Goal: Communication & Community: Answer question/provide support

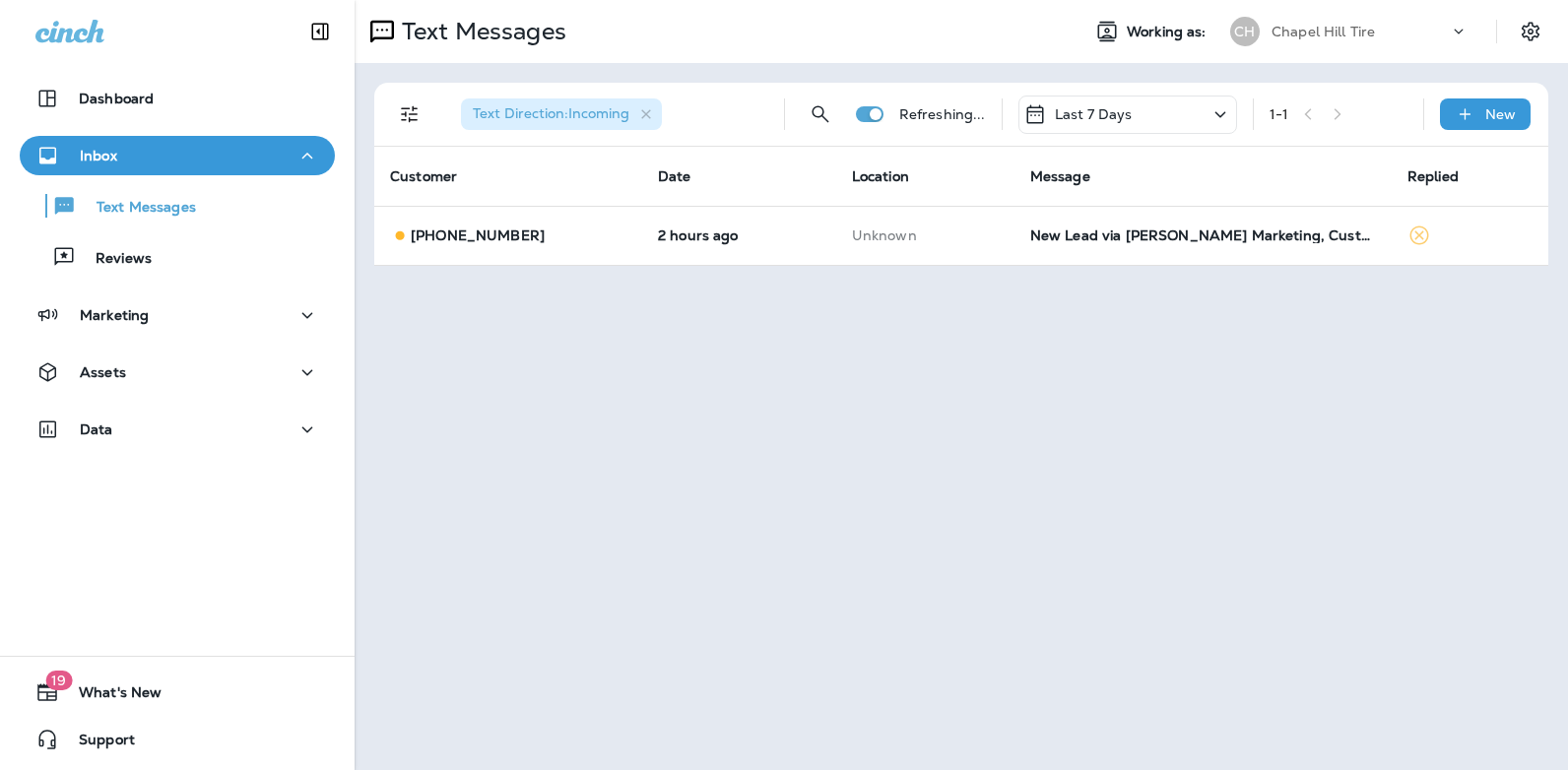
click at [1217, 109] on icon at bounding box center [1220, 114] width 24 height 25
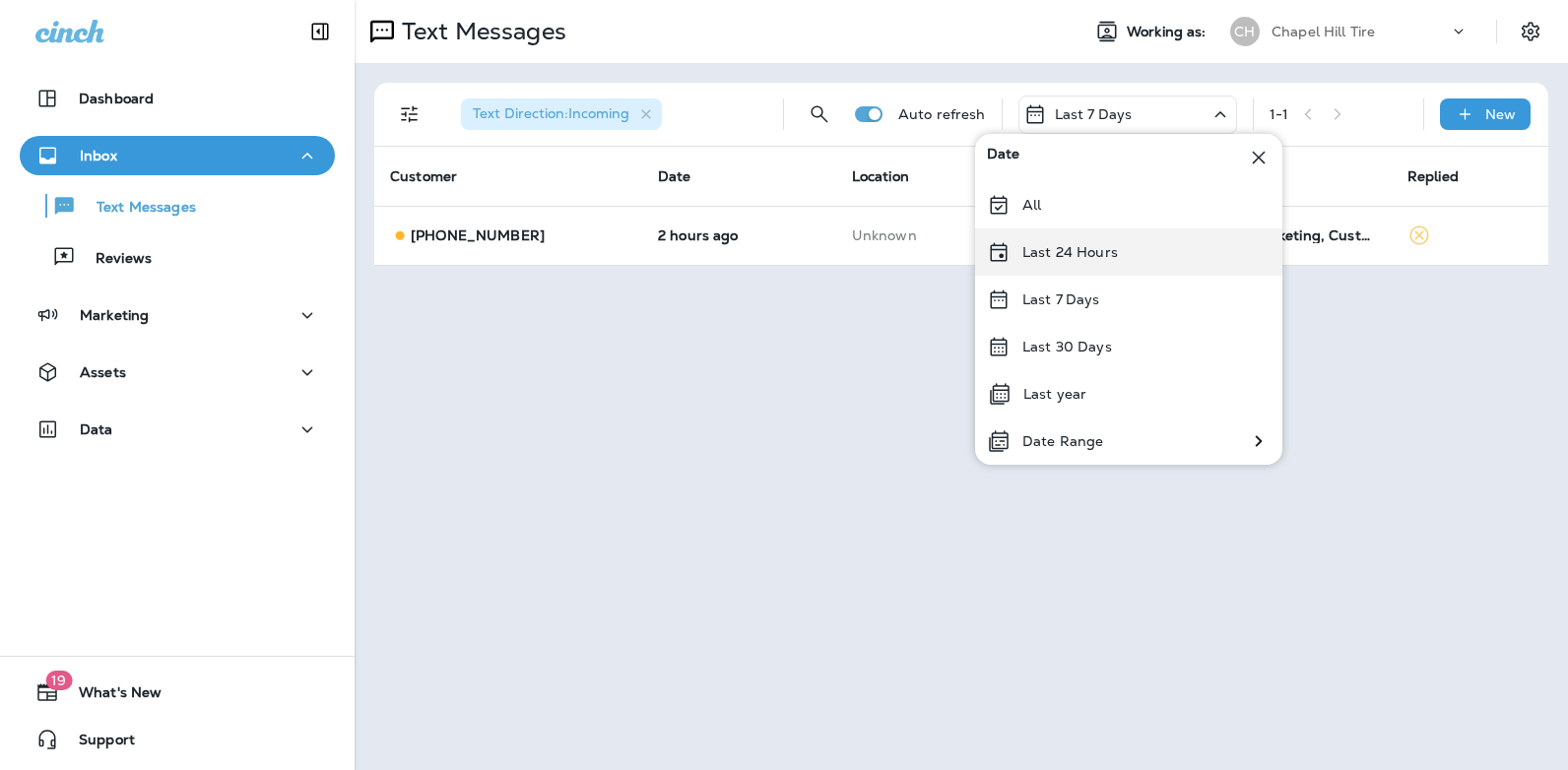
click at [1144, 255] on div "Last 24 Hours" at bounding box center [1128, 252] width 307 height 48
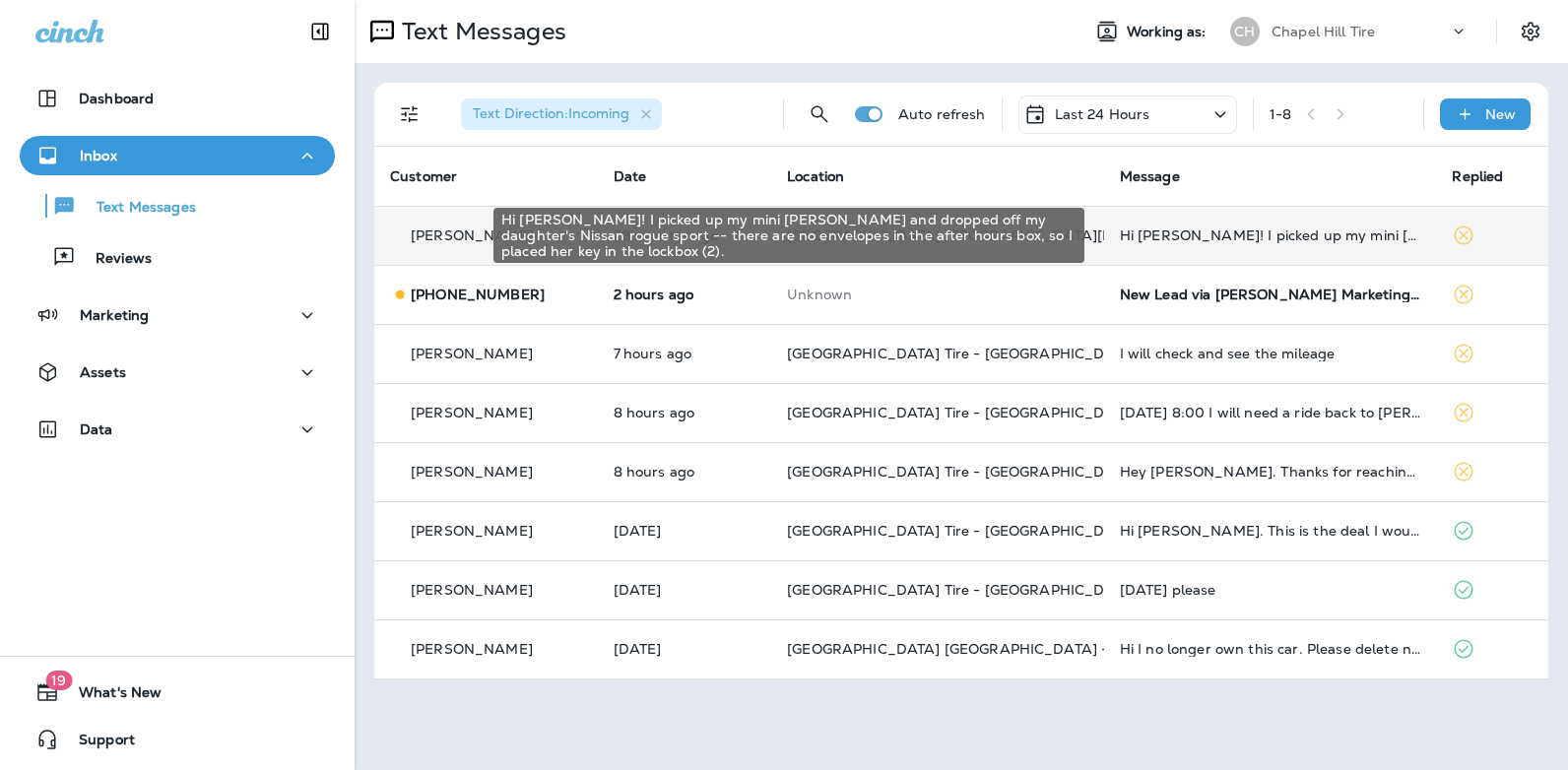
click at [1205, 235] on div "Hi [PERSON_NAME]! I picked up my mini [PERSON_NAME] and dropped off my daughter…" at bounding box center [1270, 235] width 301 height 16
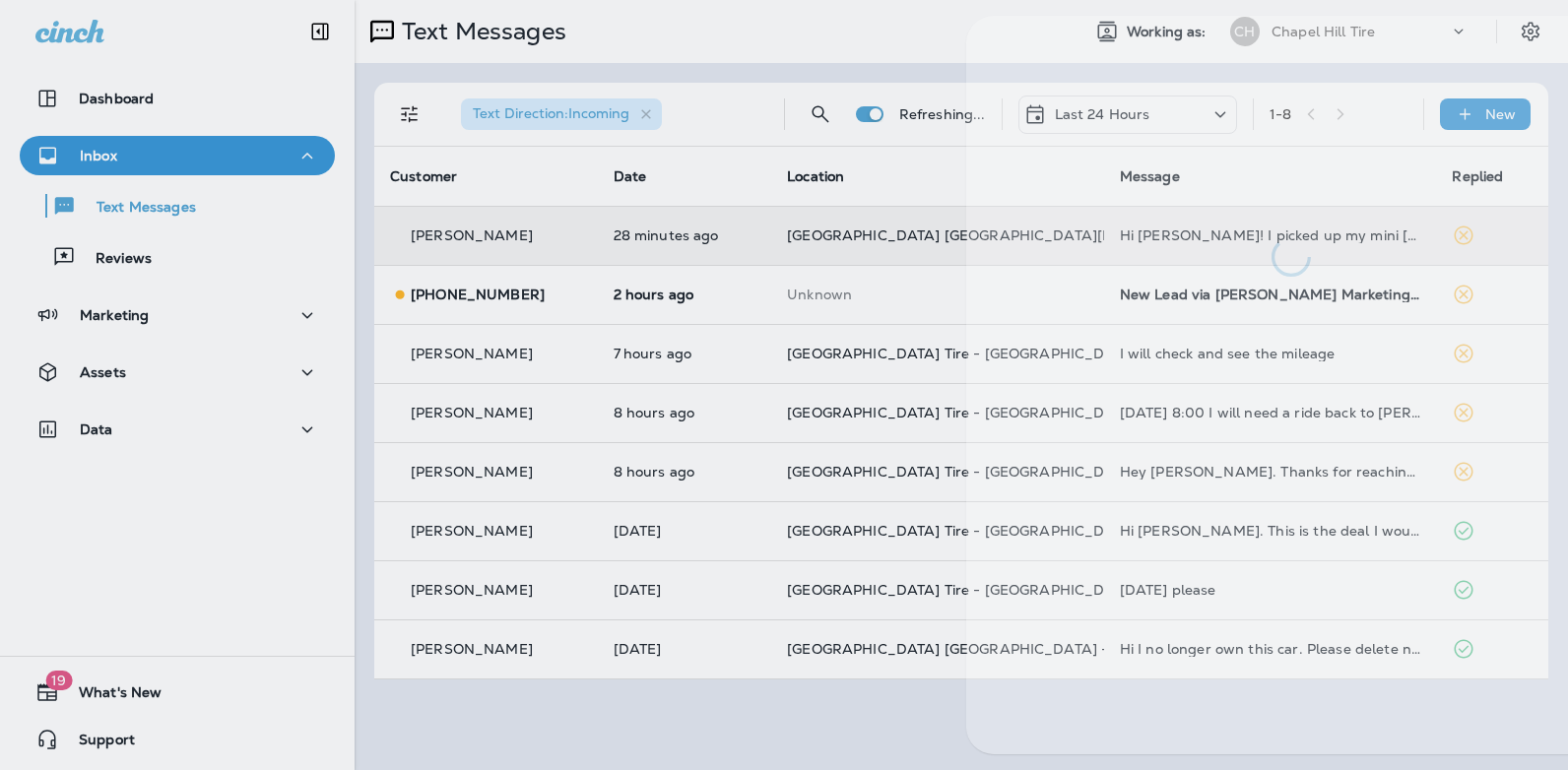
click at [1205, 235] on div at bounding box center [1291, 146] width 650 height 261
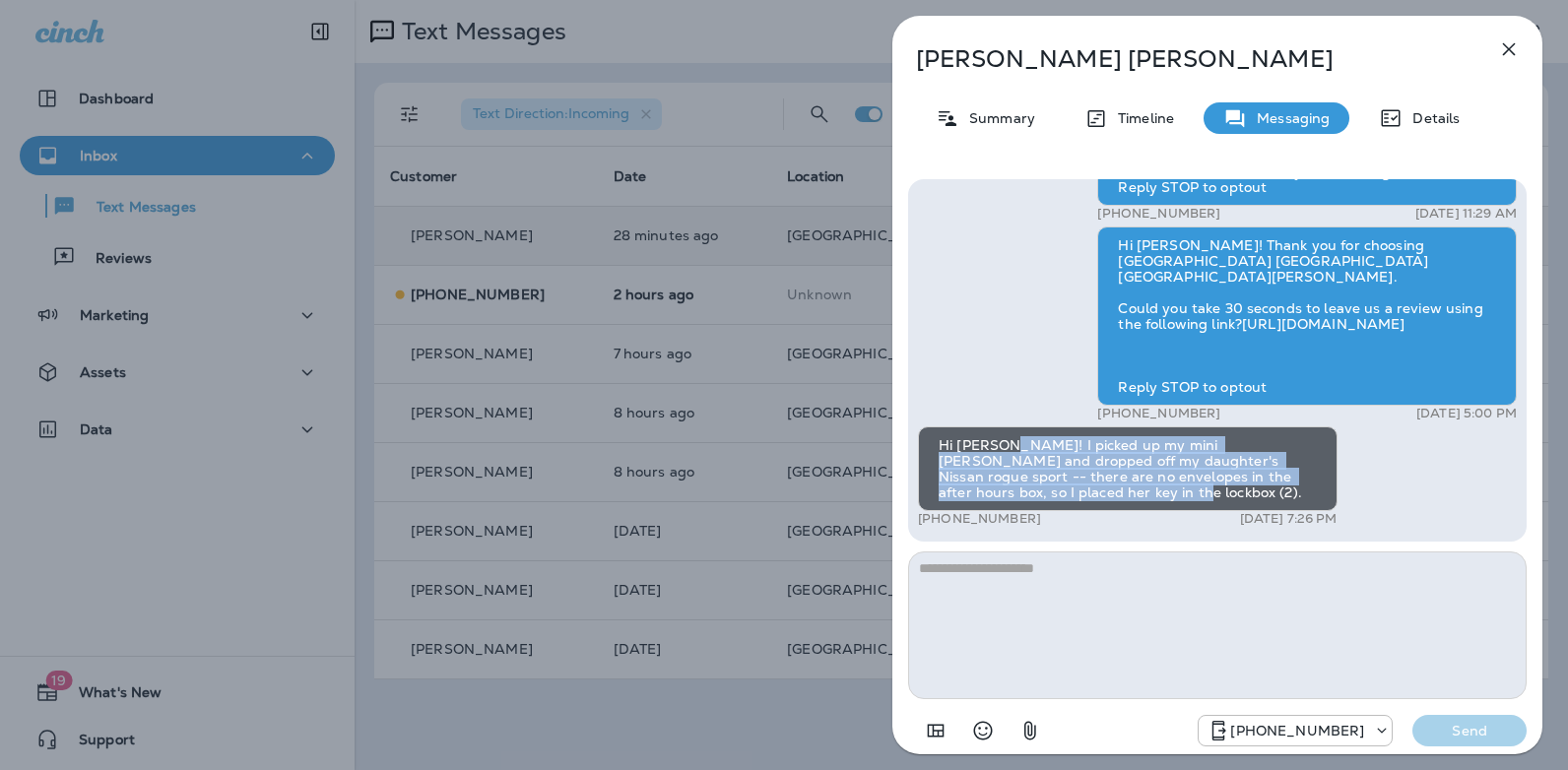
drag, startPoint x: 1043, startPoint y: 494, endPoint x: 1000, endPoint y: 445, distance: 65.2
click at [1000, 445] on div "Hi [PERSON_NAME]! I picked up my mini [PERSON_NAME] and dropped off my daughter…" at bounding box center [1128, 468] width 419 height 84
copy div "I picked up my mini [PERSON_NAME] and dropped off my daughter's Nissan rogue sp…"
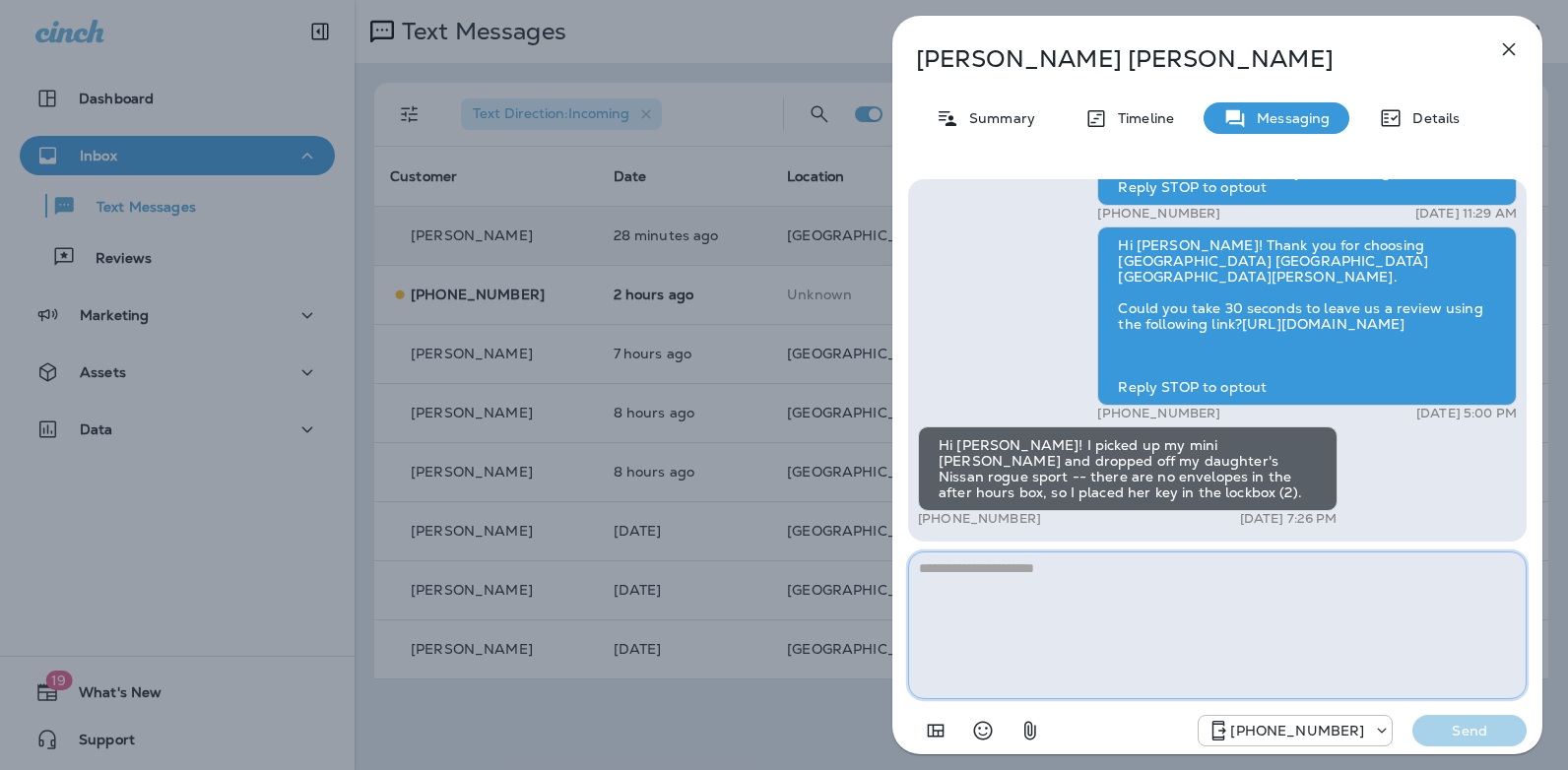
click at [1031, 591] on textarea at bounding box center [1217, 625] width 618 height 148
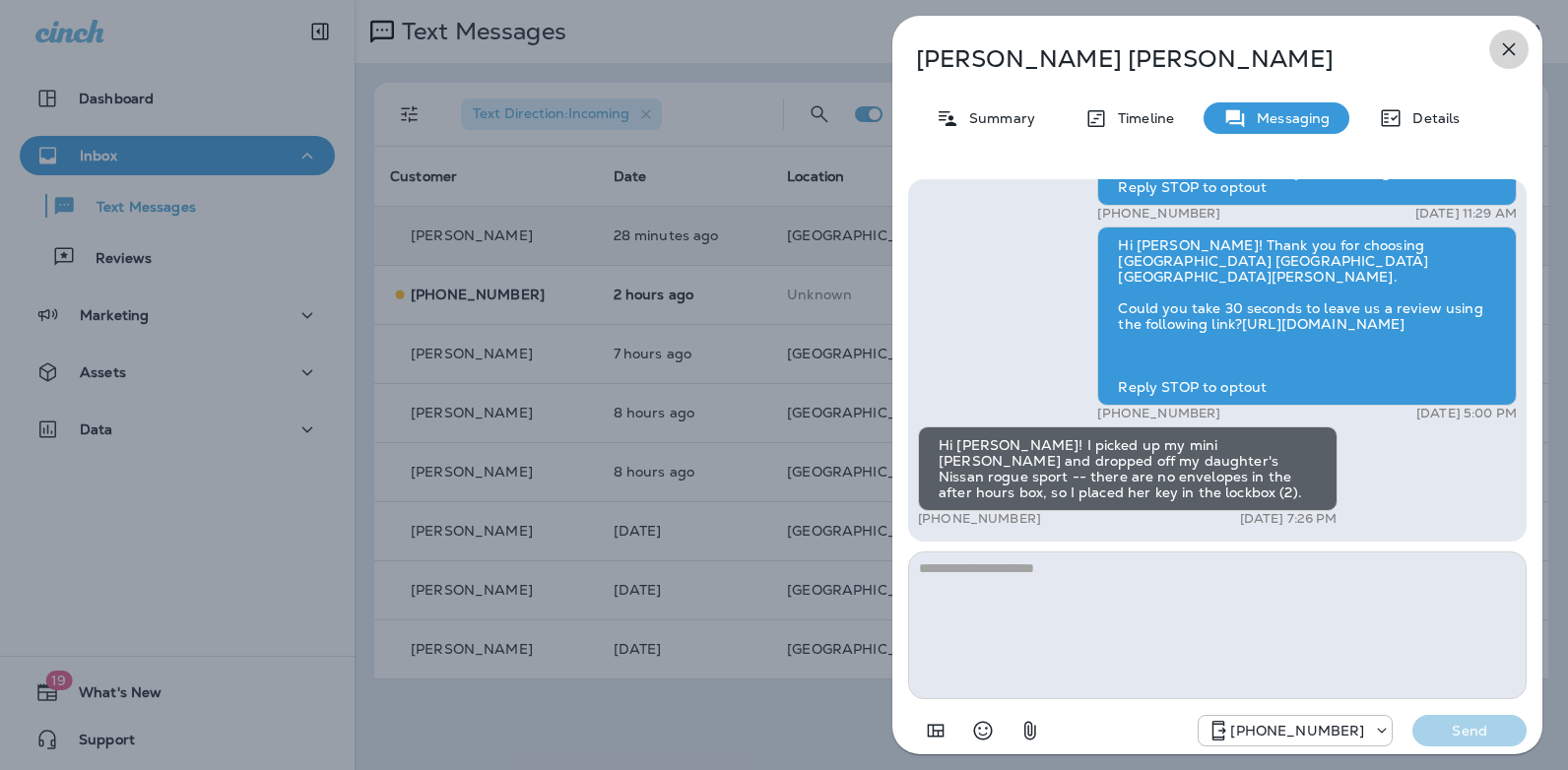
click at [1508, 44] on icon "button" at bounding box center [1508, 50] width 24 height 24
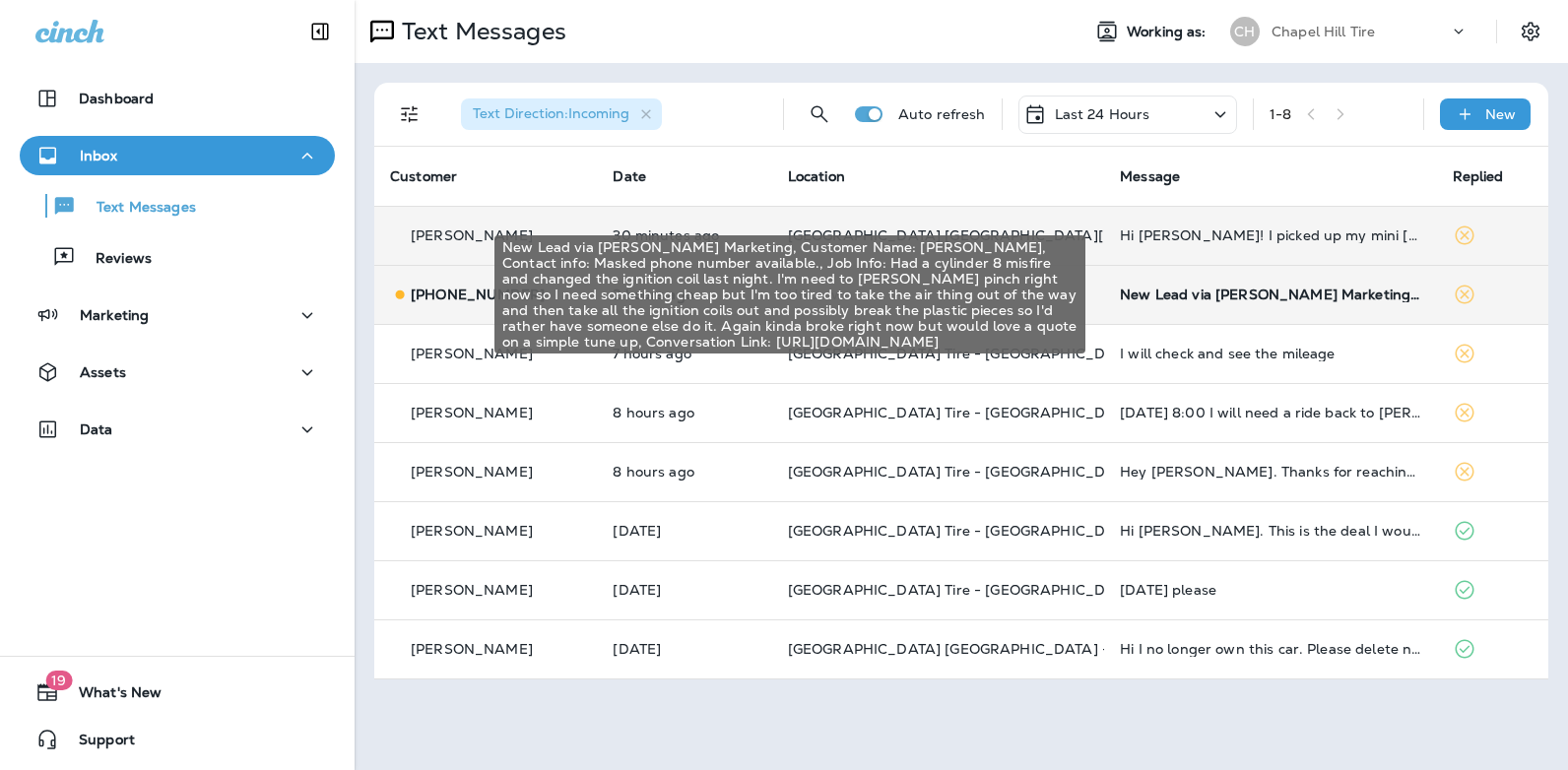
click at [1222, 293] on div "New Lead via [PERSON_NAME] Marketing, Customer Name: [PERSON_NAME], Contact inf…" at bounding box center [1270, 294] width 300 height 16
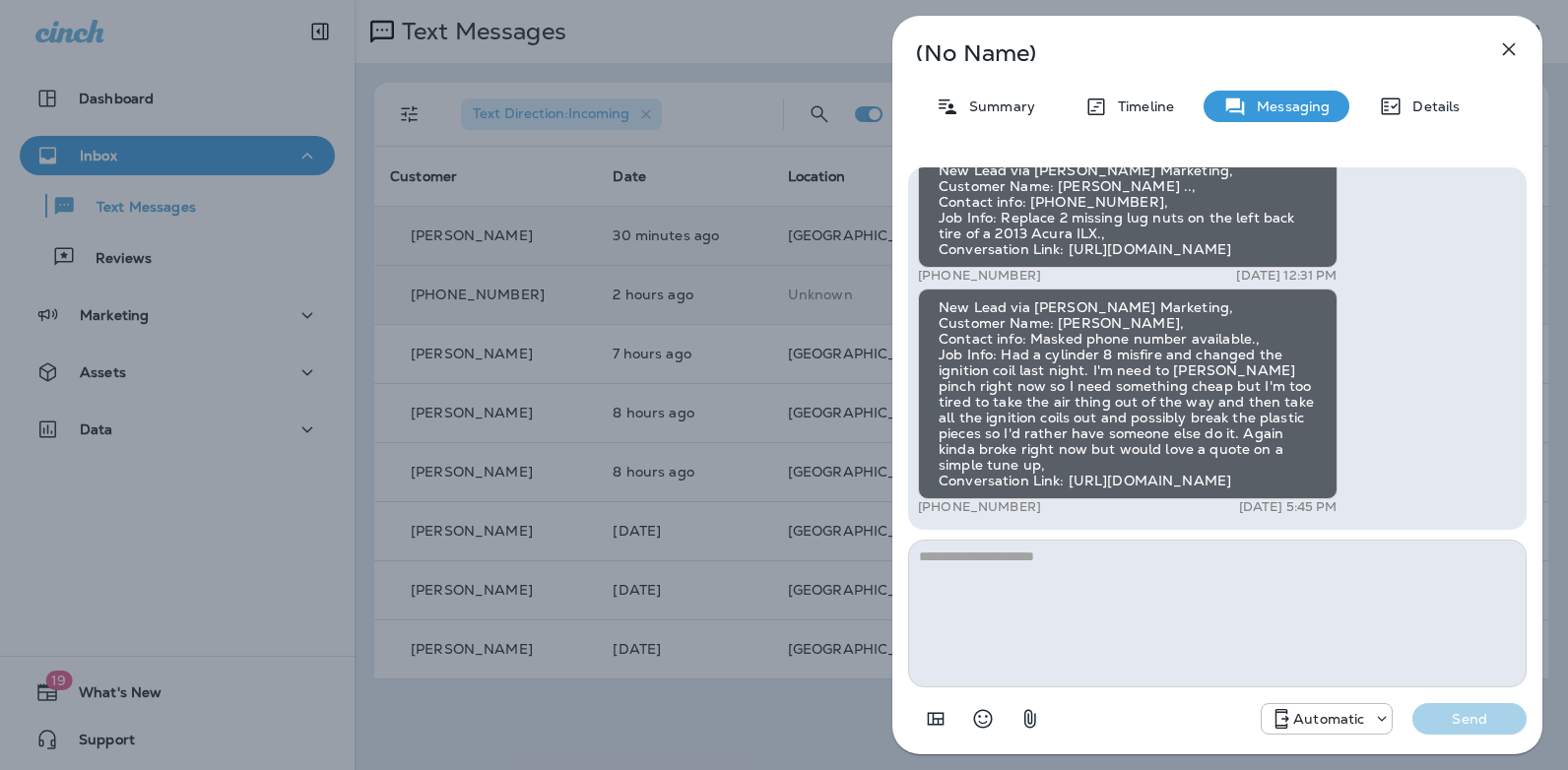
click at [1508, 50] on icon "button" at bounding box center [1508, 50] width 13 height 13
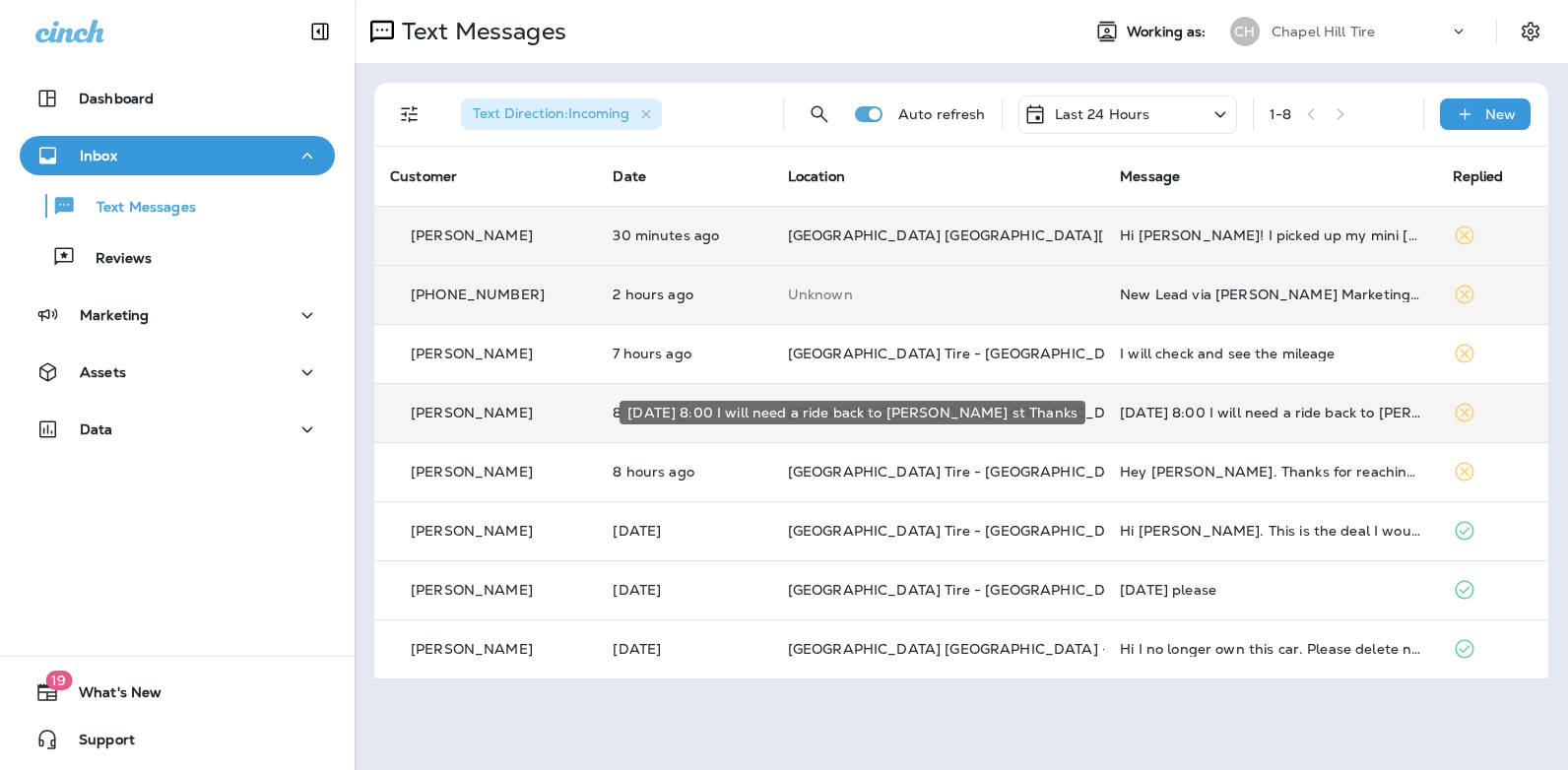
click at [1188, 414] on div "[DATE] 8:00 I will need a ride back to [PERSON_NAME] st Thanks" at bounding box center [1270, 412] width 300 height 16
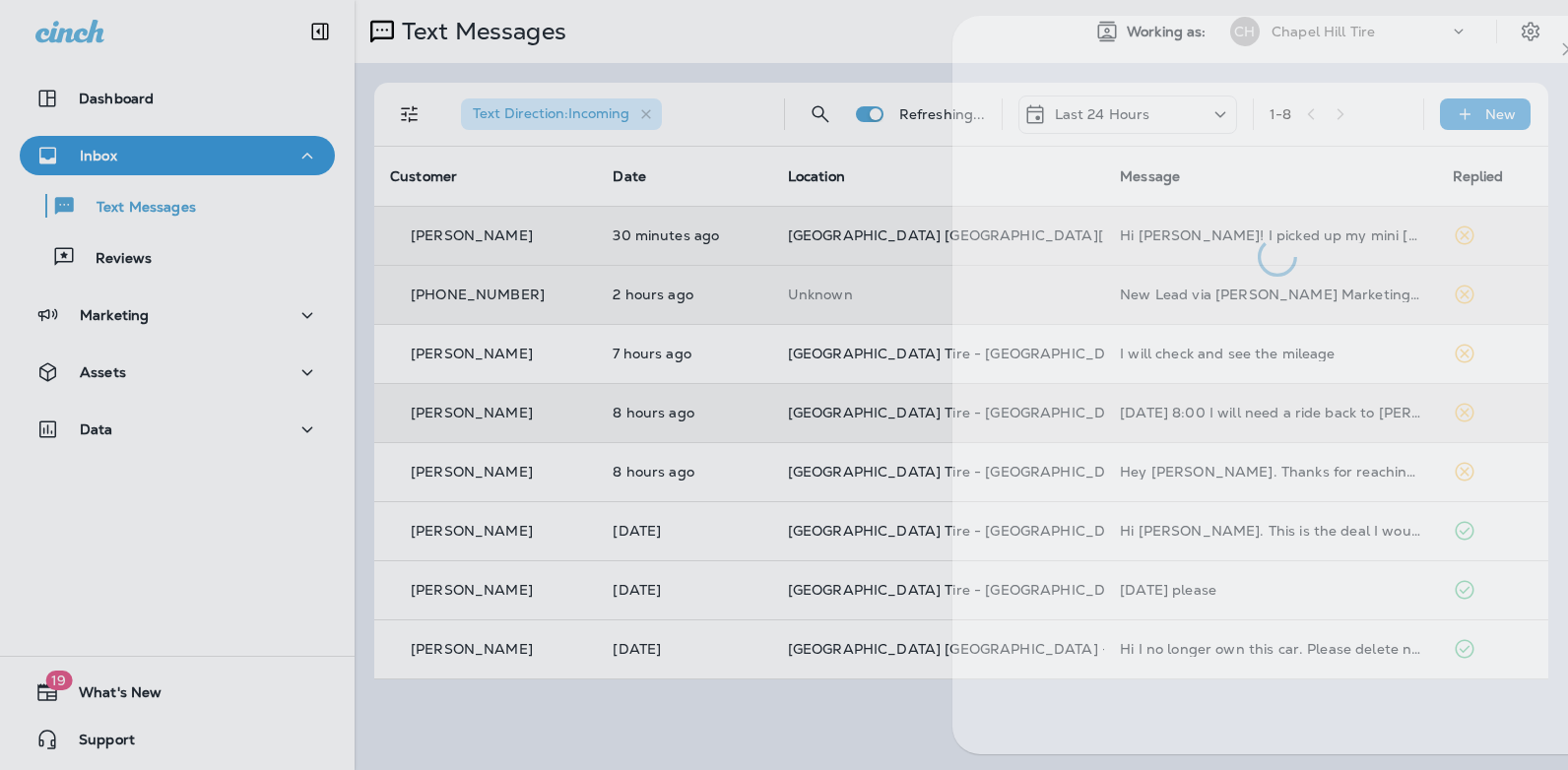
click at [1188, 414] on div at bounding box center [1277, 385] width 650 height 738
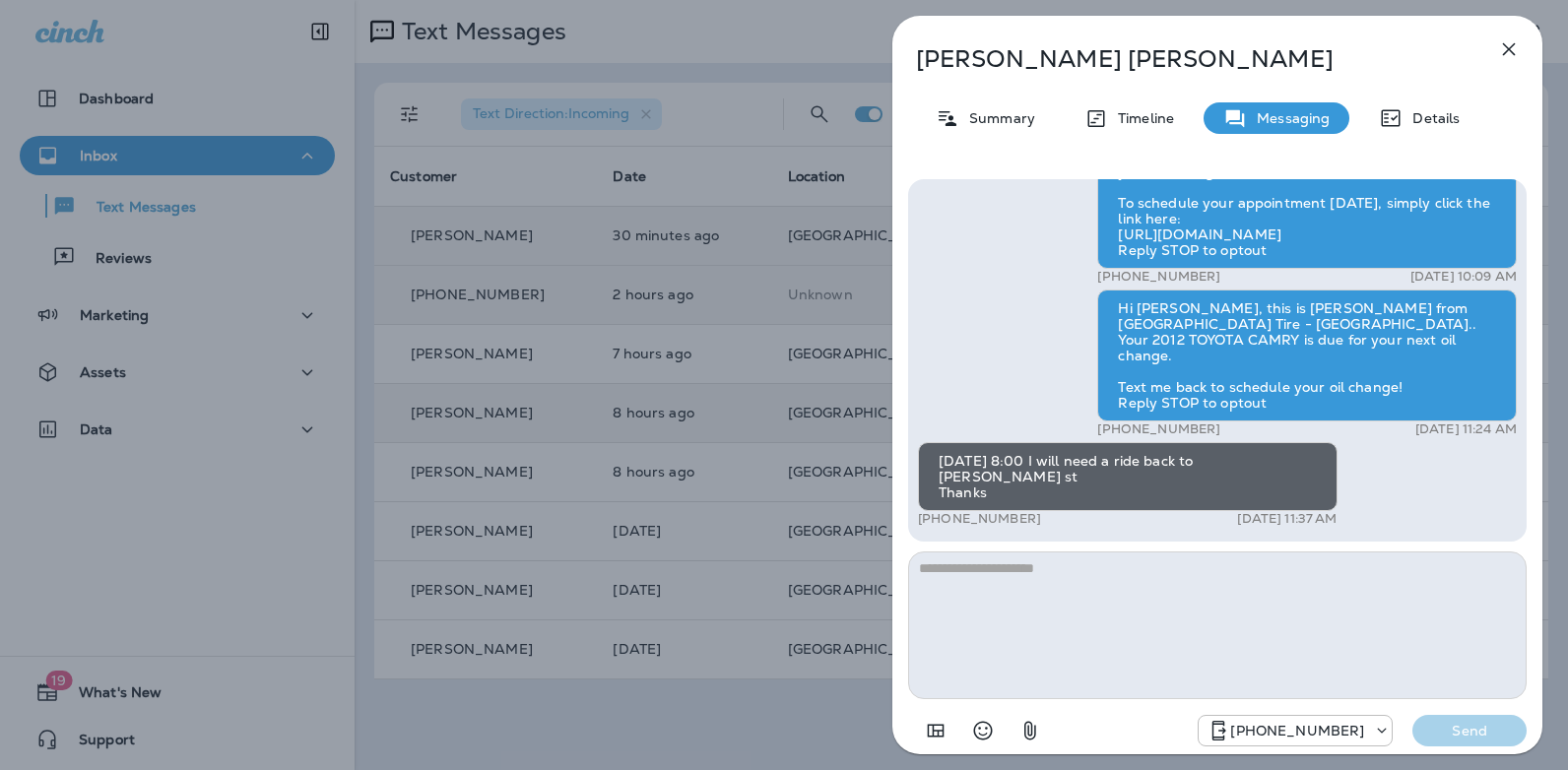
drag, startPoint x: 1030, startPoint y: 516, endPoint x: 937, endPoint y: 523, distance: 93.3
click at [937, 523] on div "+1 (919) 641-4653 [DATE] 11:37 AM" at bounding box center [1128, 519] width 419 height 16
copy p "919) 641-4653"
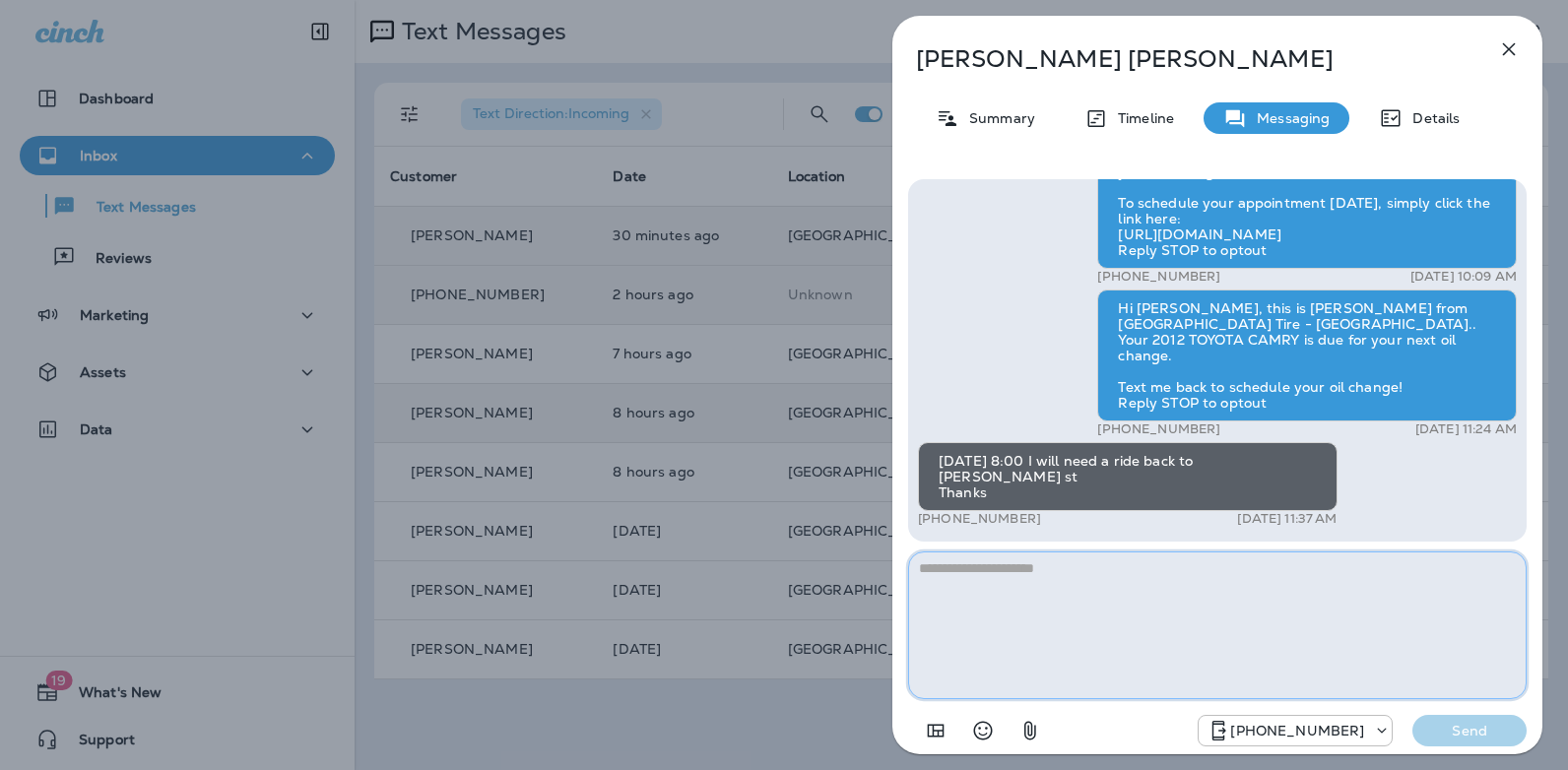
click at [1005, 572] on textarea at bounding box center [1217, 625] width 618 height 148
type textarea "**********"
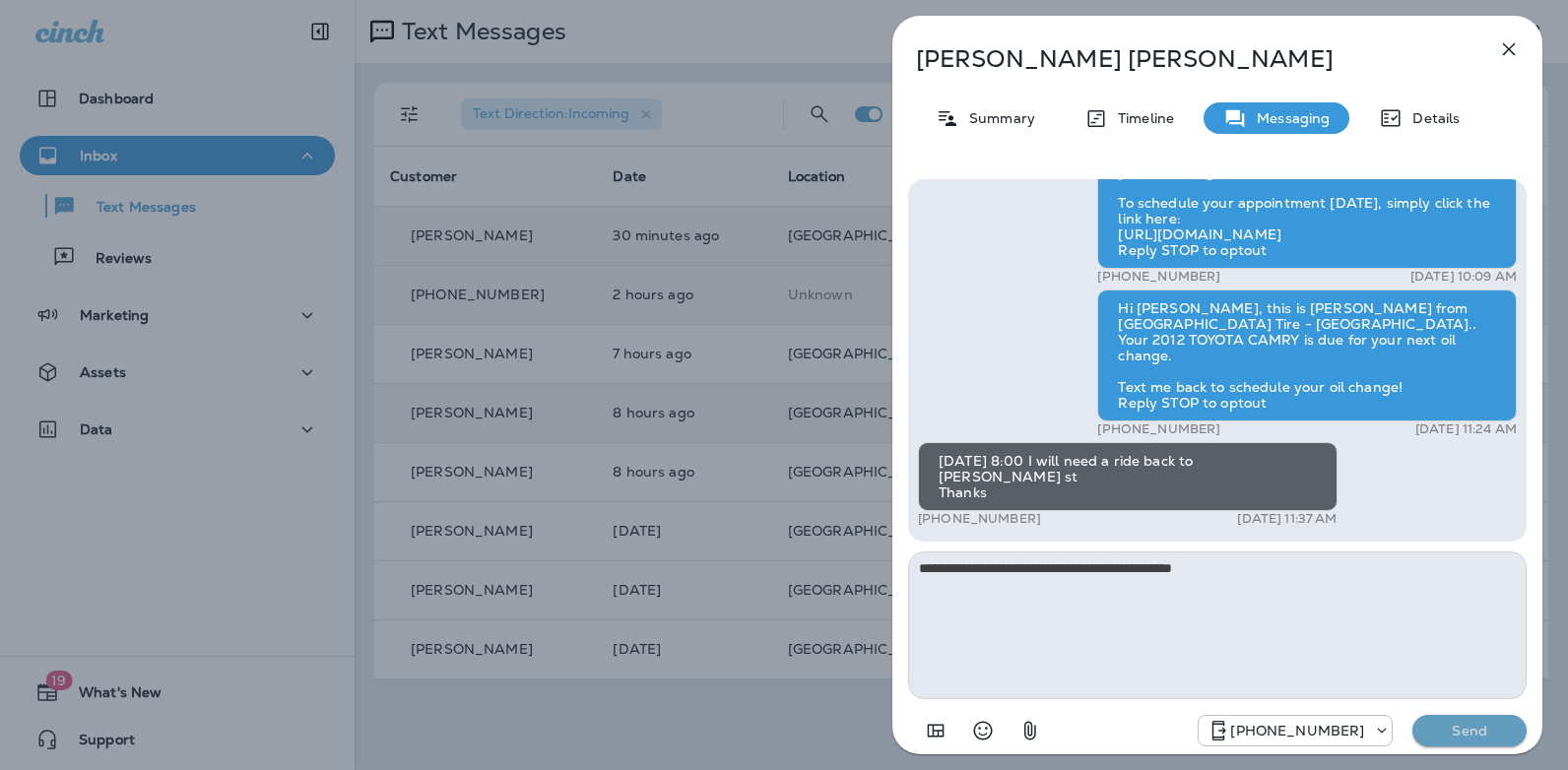
click at [1475, 733] on p "Send" at bounding box center [1469, 730] width 82 height 18
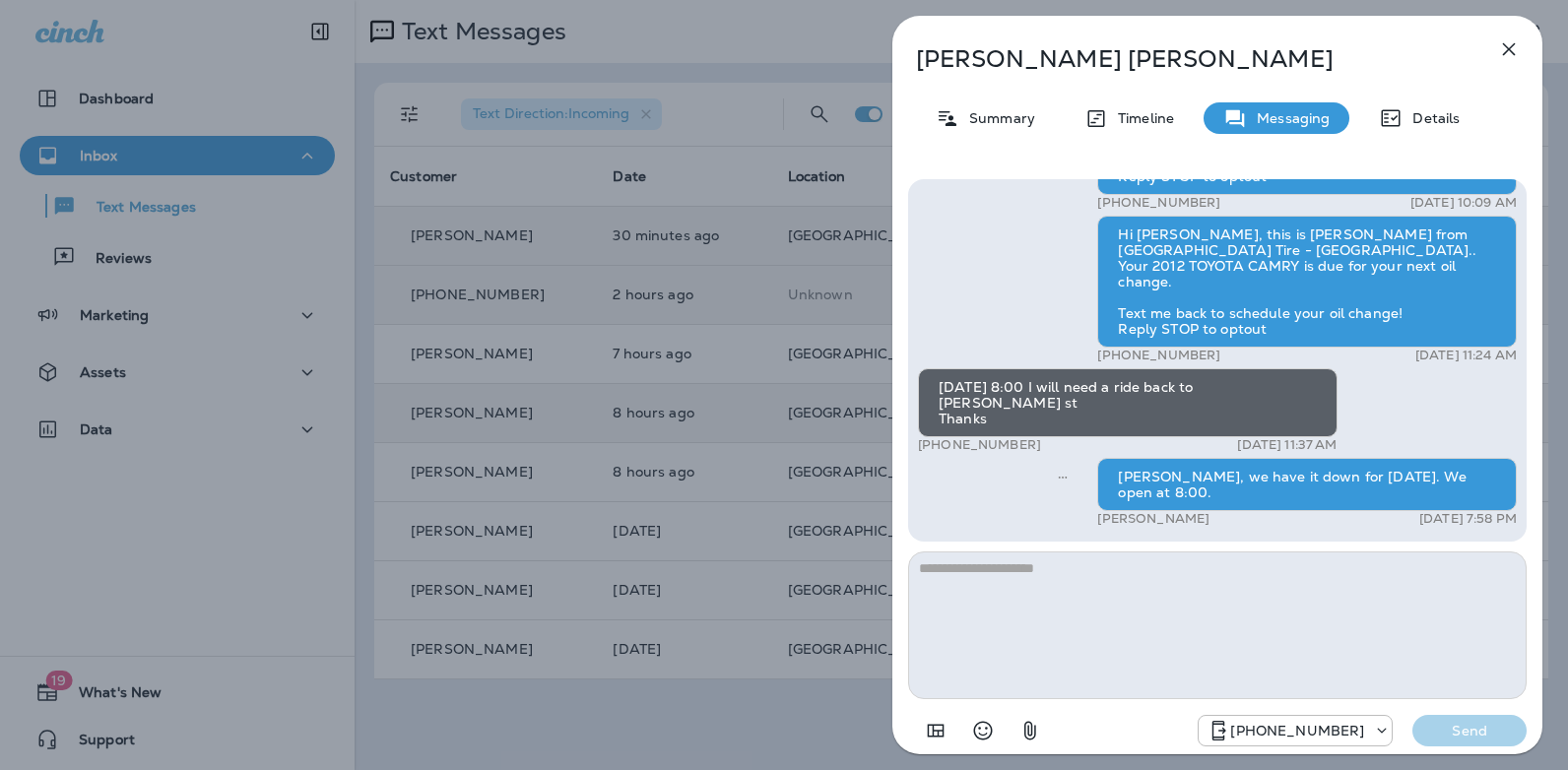
click at [1513, 51] on icon "button" at bounding box center [1508, 50] width 24 height 24
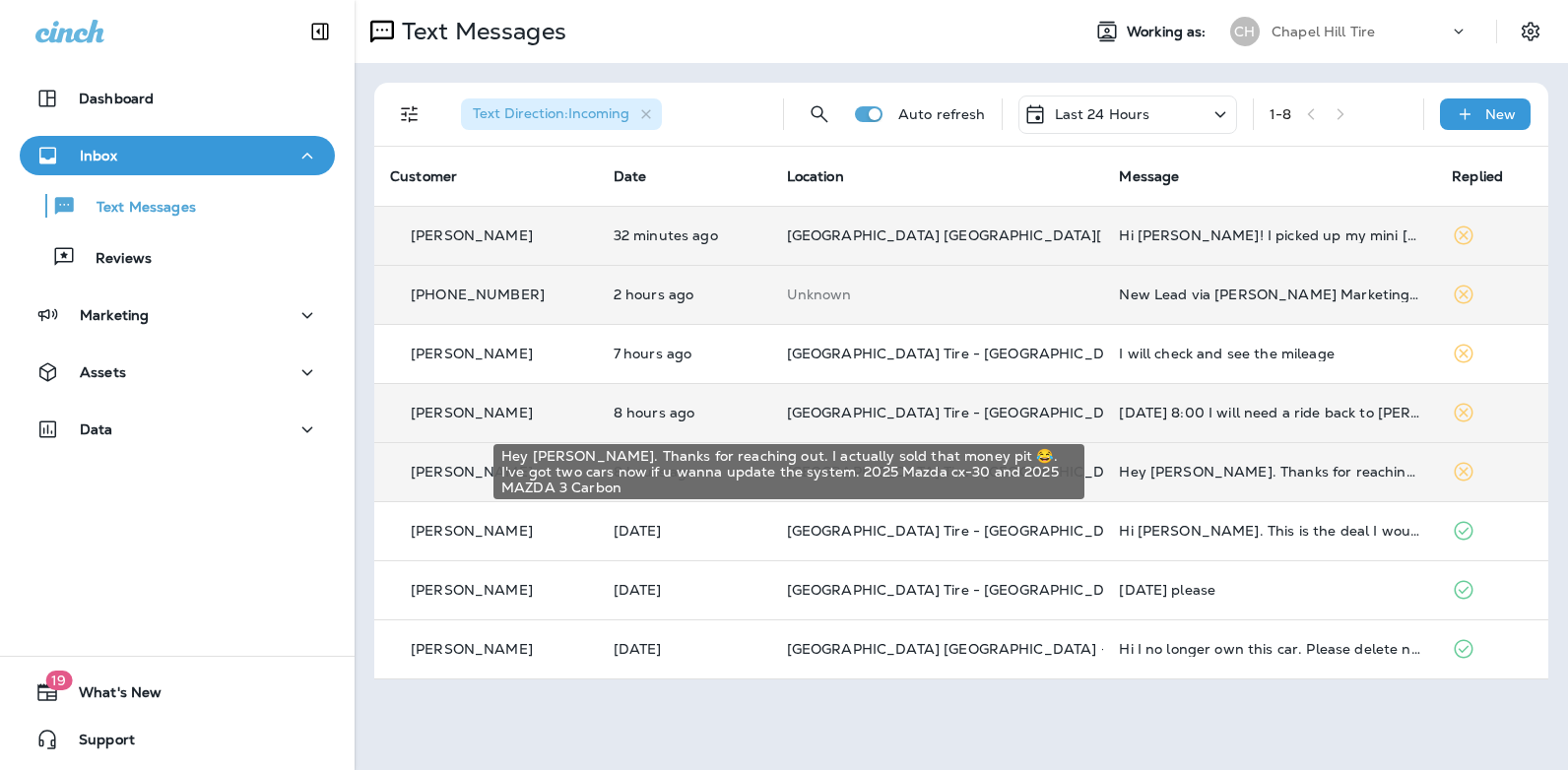
click at [1283, 473] on div "Hey [PERSON_NAME]. Thanks for reaching out. I actually sold that money pit 😂. I…" at bounding box center [1269, 472] width 301 height 16
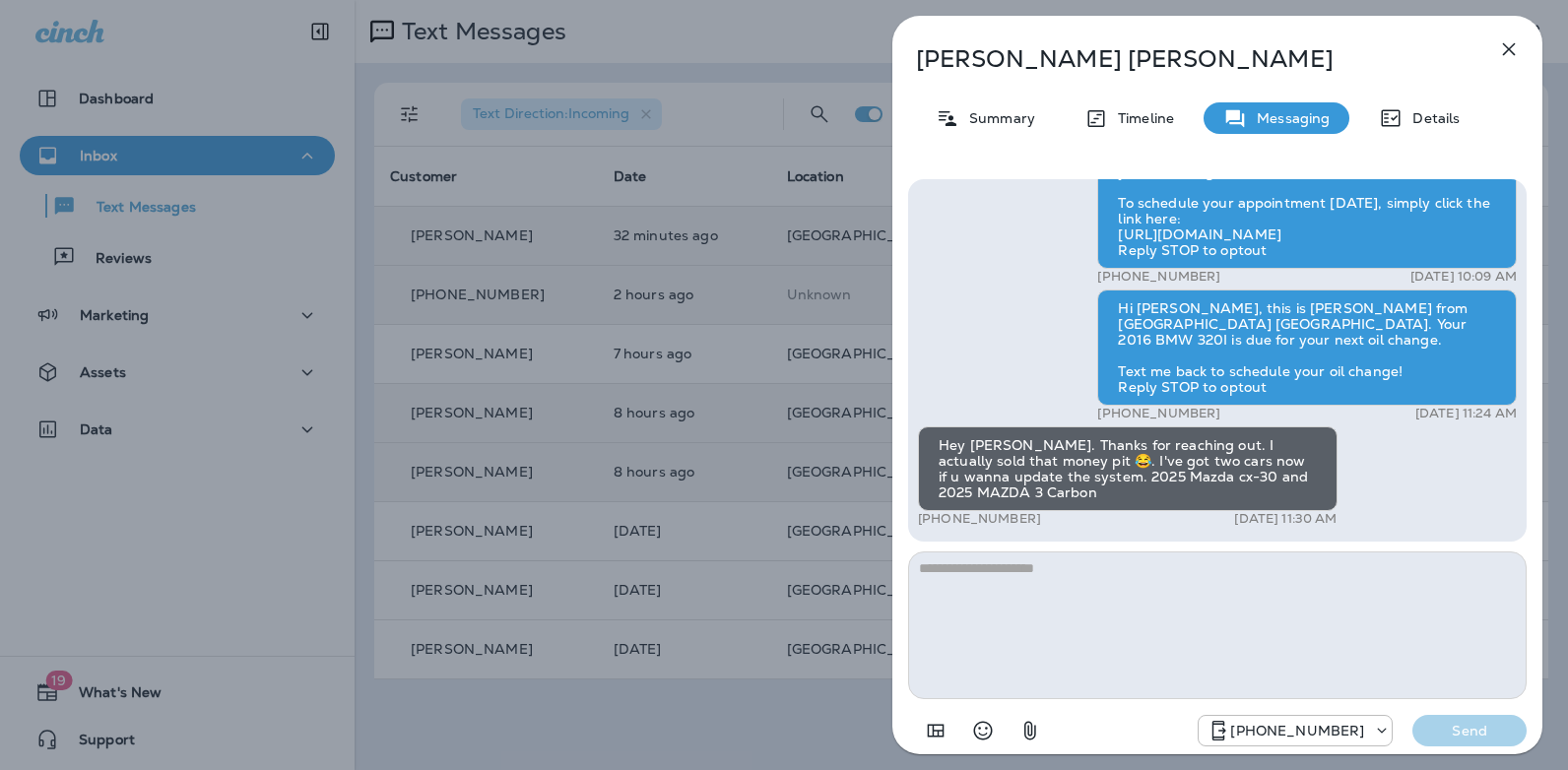
click at [1509, 45] on icon "button" at bounding box center [1508, 50] width 24 height 24
